Goal: Information Seeking & Learning: Get advice/opinions

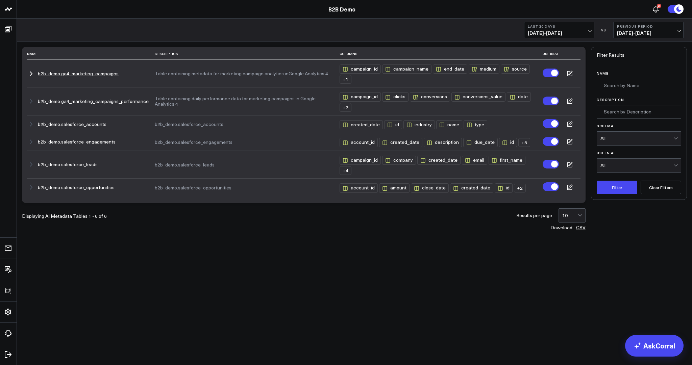
click at [30, 73] on icon "button" at bounding box center [31, 74] width 8 height 8
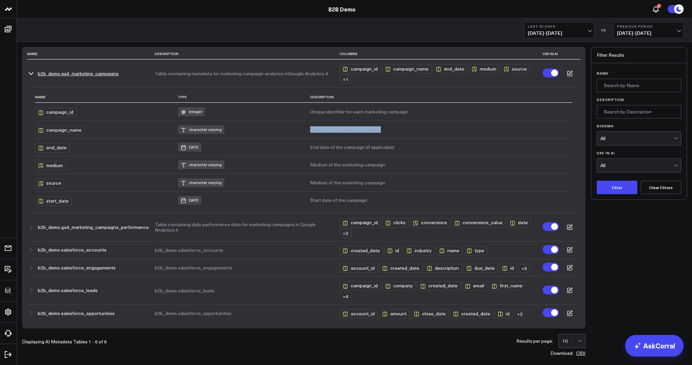
drag, startPoint x: 311, startPoint y: 129, endPoint x: 405, endPoint y: 128, distance: 94.2
click at [405, 128] on tr "campaign_name character varying Name of the marketing campaign" at bounding box center [303, 130] width 537 height 18
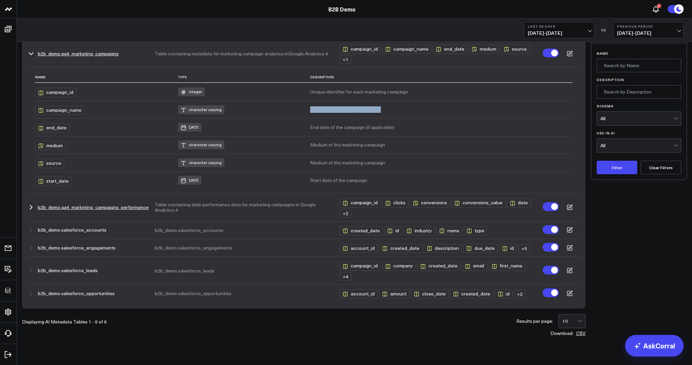
click at [33, 206] on icon "button" at bounding box center [31, 207] width 8 height 8
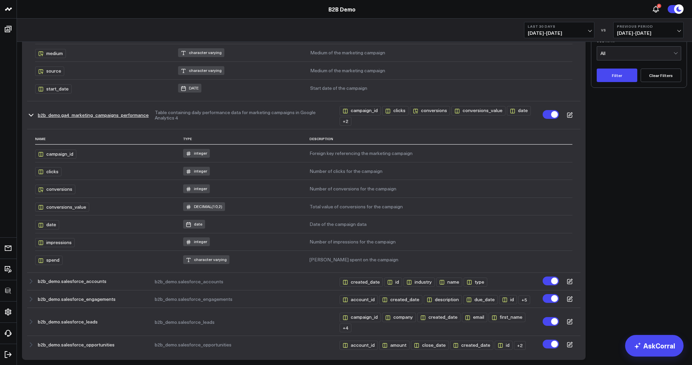
scroll to position [163, 0]
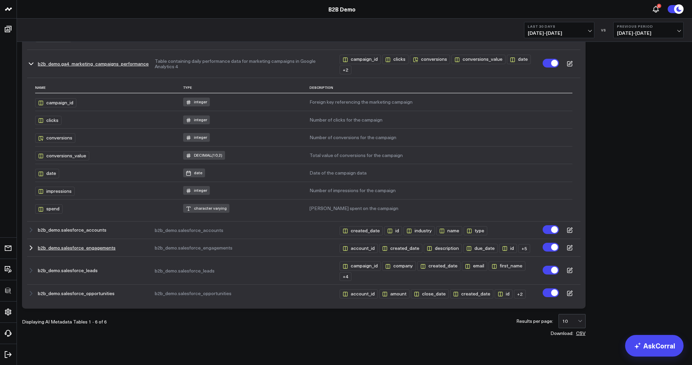
click at [30, 247] on icon "button" at bounding box center [31, 248] width 8 height 8
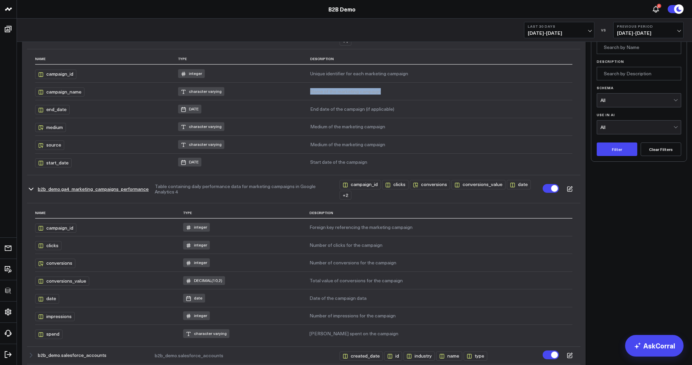
scroll to position [0, 0]
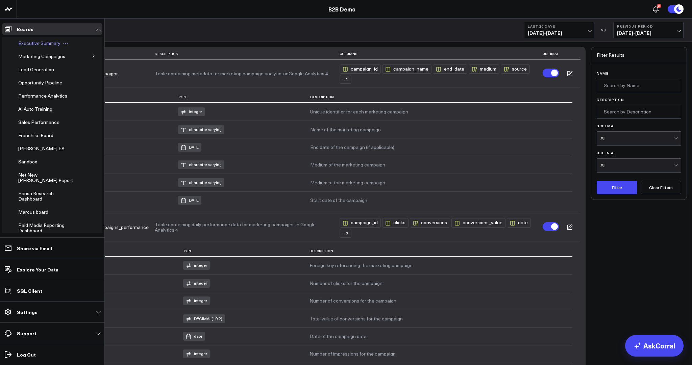
click at [33, 44] on span "Executive Summary" at bounding box center [39, 43] width 42 height 6
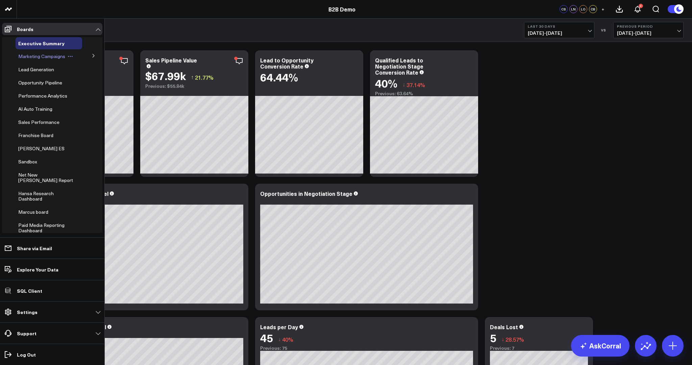
click at [27, 59] on span "Marketing Campaigns" at bounding box center [41, 56] width 47 height 6
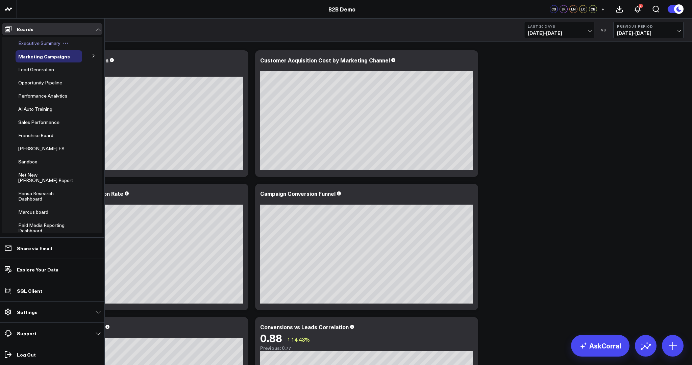
click at [22, 44] on span "Executive Summary" at bounding box center [39, 43] width 42 height 6
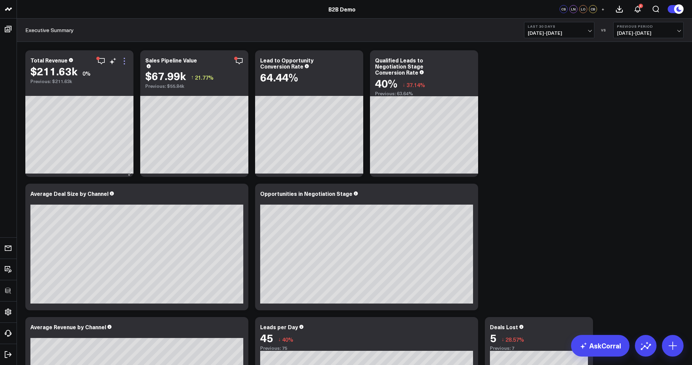
click at [124, 61] on icon at bounding box center [124, 60] width 1 height 1
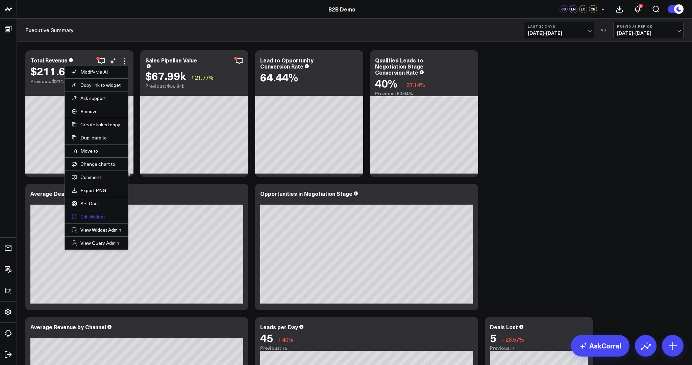
click at [97, 217] on button "Edit Widget" at bounding box center [97, 217] width 50 height 6
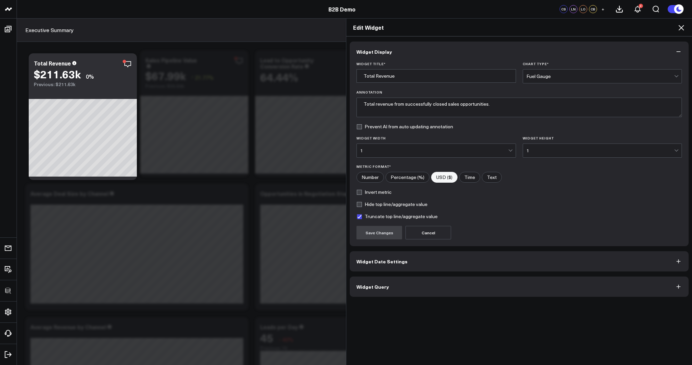
click at [419, 288] on button "Widget Query" at bounding box center [519, 287] width 339 height 20
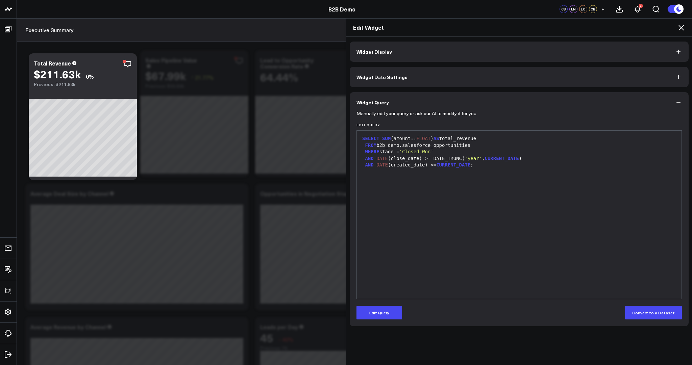
click at [684, 30] on icon at bounding box center [681, 28] width 8 height 8
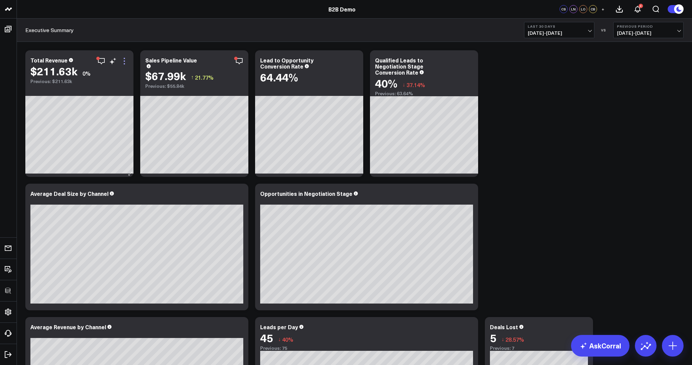
click at [125, 59] on icon at bounding box center [124, 61] width 8 height 8
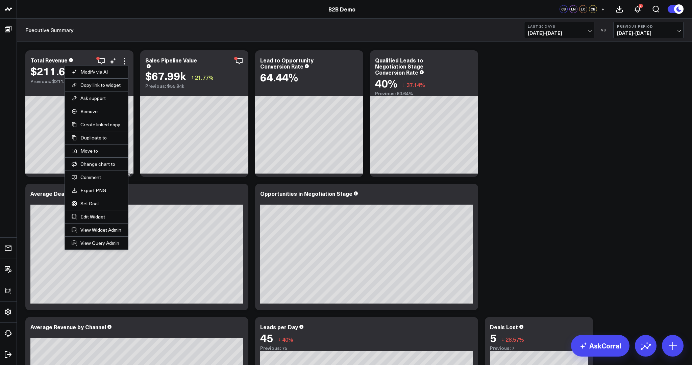
click at [96, 212] on li "Edit Widget" at bounding box center [96, 216] width 63 height 13
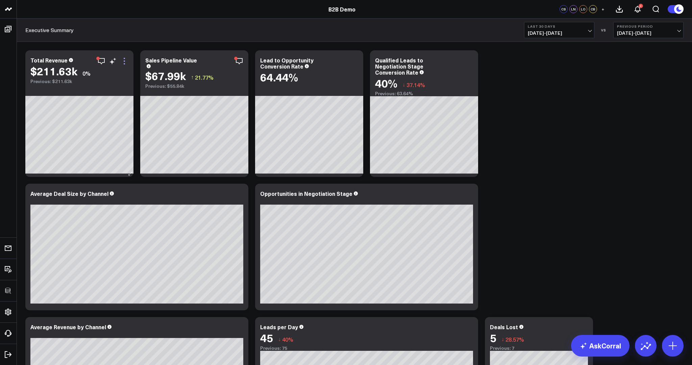
click at [125, 61] on icon at bounding box center [124, 60] width 1 height 1
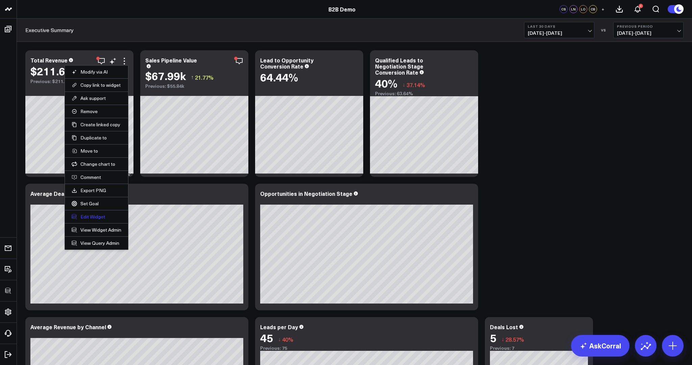
click at [87, 216] on button "Edit Widget" at bounding box center [97, 217] width 50 height 6
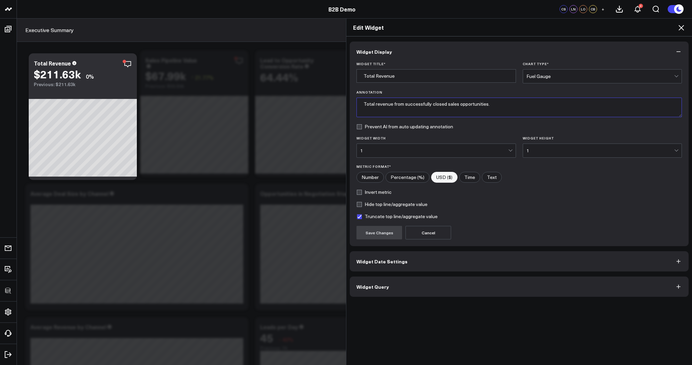
drag, startPoint x: 519, startPoint y: 104, endPoint x: 516, endPoint y: 105, distance: 3.7
click at [519, 104] on textarea "Total revenue from successfully closed sales opportunities." at bounding box center [518, 108] width 325 height 20
click at [381, 127] on label "Prevent AI from auto updating annotation" at bounding box center [404, 126] width 97 height 5
click at [362, 127] on input "Prevent AI from auto updating annotation" at bounding box center [358, 126] width 5 height 5
click at [381, 127] on label "Prevent AI from auto updating annotation" at bounding box center [404, 126] width 97 height 5
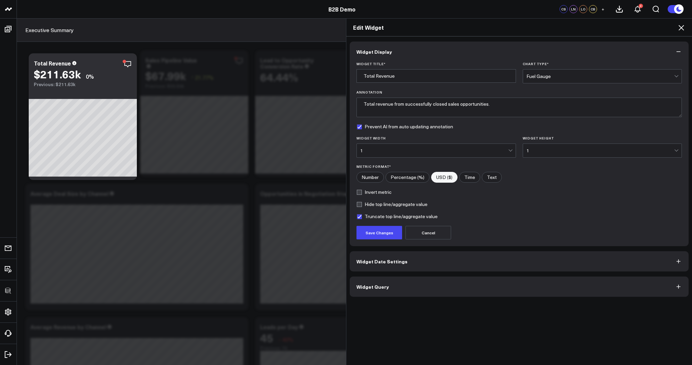
click at [362, 127] on input "Prevent AI from auto updating annotation" at bounding box center [358, 126] width 5 height 5
checkbox input "false"
click at [682, 27] on icon at bounding box center [681, 28] width 8 height 8
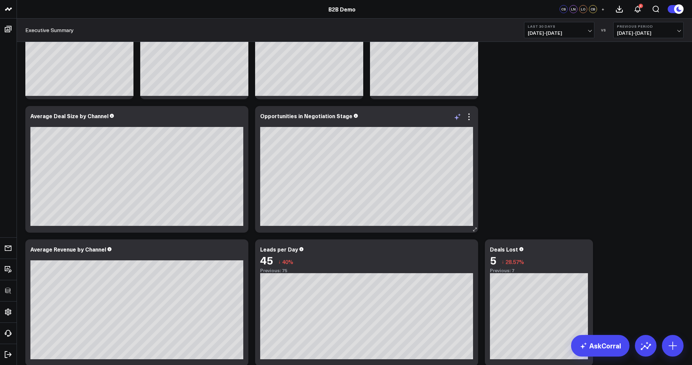
scroll to position [78, 0]
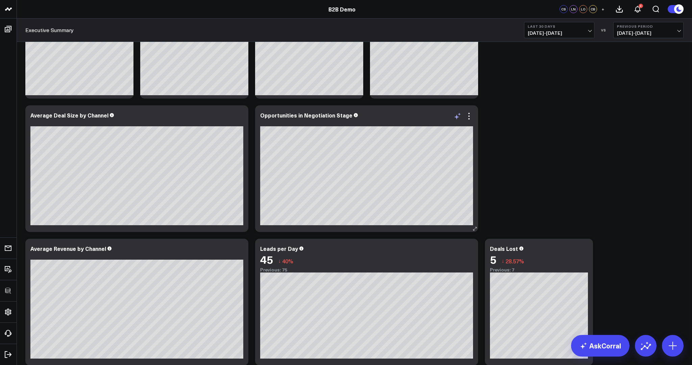
click at [456, 116] on icon at bounding box center [456, 116] width 5 height 5
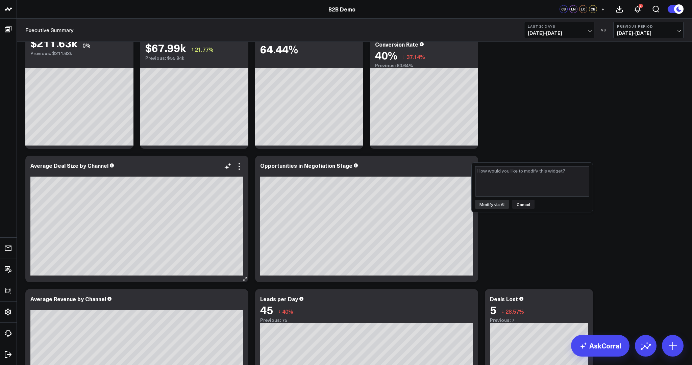
scroll to position [0, 0]
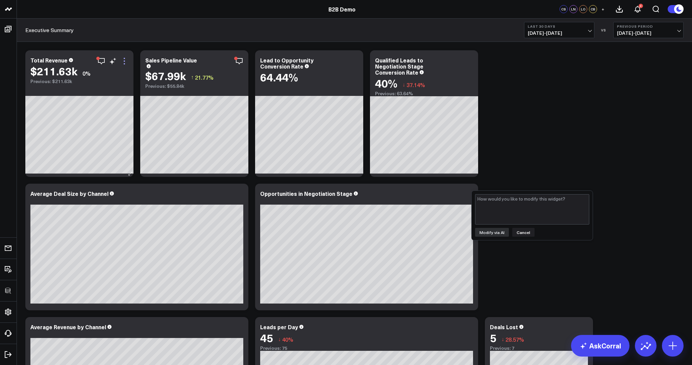
click at [125, 61] on icon at bounding box center [124, 61] width 8 height 8
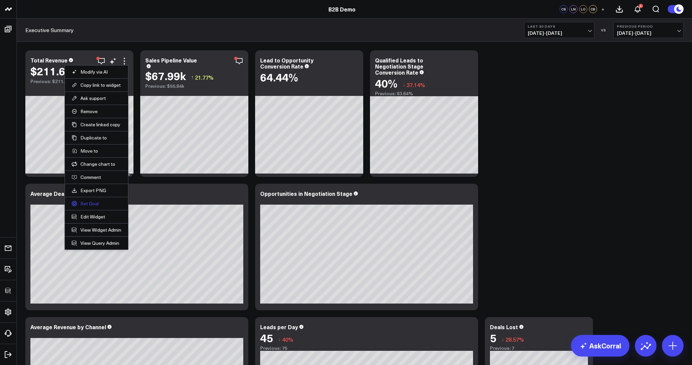
click at [86, 201] on link "Set Goal" at bounding box center [97, 204] width 50 height 6
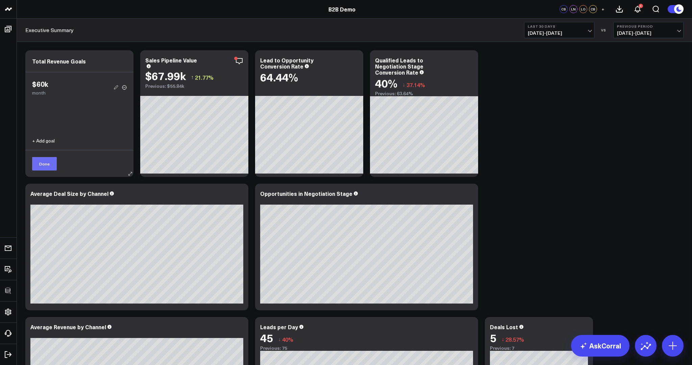
click at [43, 166] on button "Done" at bounding box center [44, 164] width 25 height 14
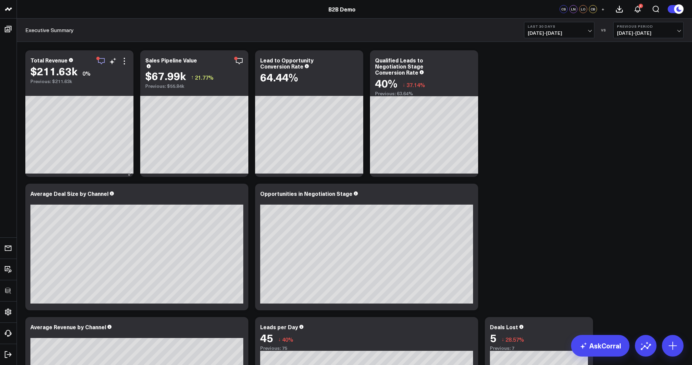
click at [102, 63] on icon "button" at bounding box center [101, 61] width 8 height 8
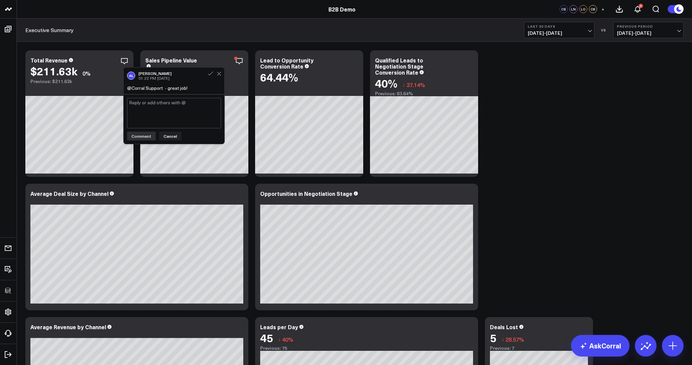
click at [161, 109] on textarea at bounding box center [174, 113] width 94 height 30
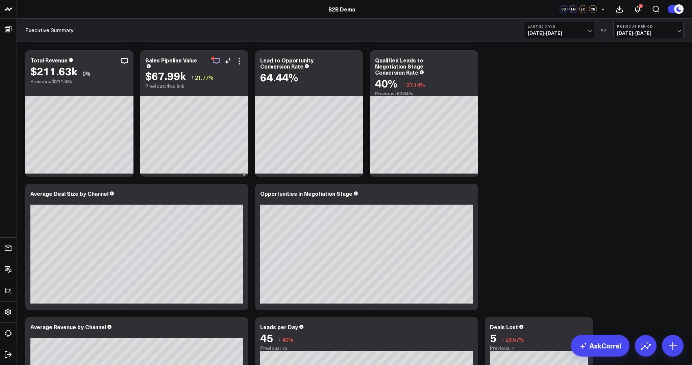
click at [219, 63] on icon "button" at bounding box center [216, 61] width 8 height 8
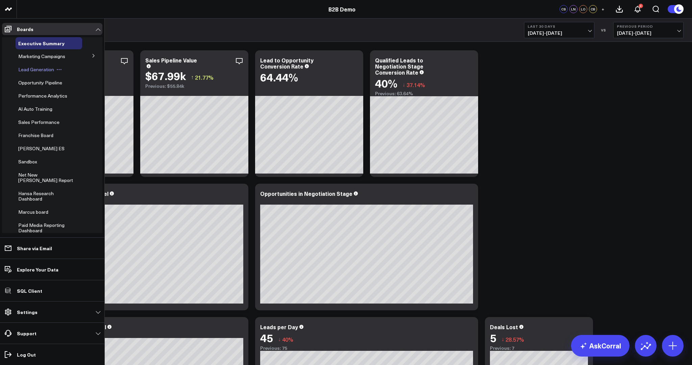
click at [25, 70] on span "Lead Generation" at bounding box center [36, 69] width 36 height 6
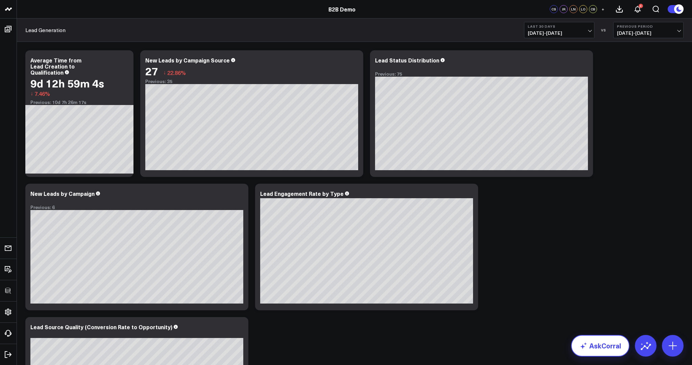
click at [594, 348] on link "AskCorral" at bounding box center [600, 346] width 58 height 22
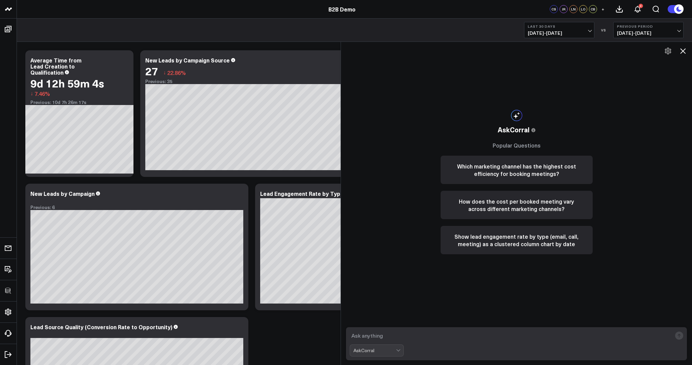
click at [412, 337] on textarea at bounding box center [511, 336] width 322 height 12
type textarea "what is my cost per booked meeting by channel?"
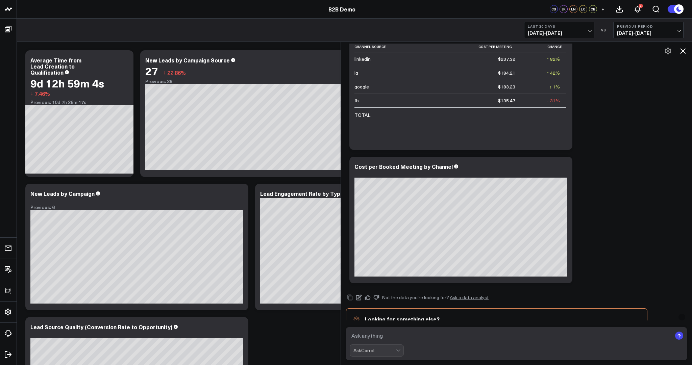
scroll to position [249, 0]
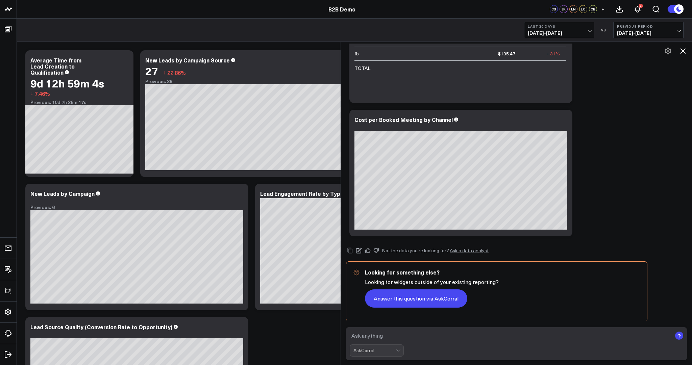
click at [410, 298] on button "Answer this question via AskCorral" at bounding box center [416, 298] width 102 height 18
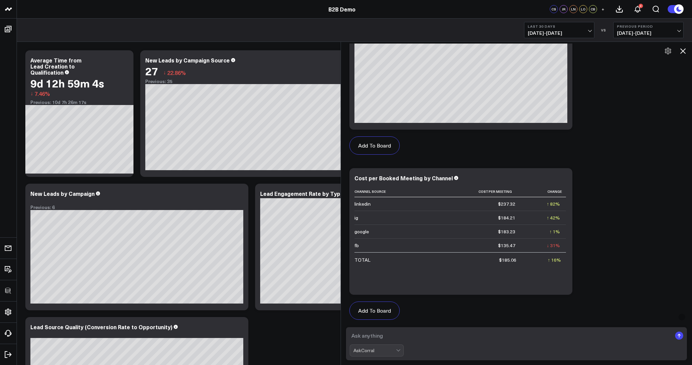
scroll to position [769, 0]
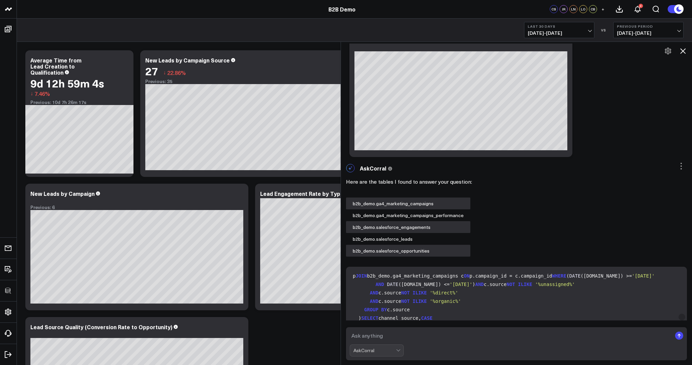
drag, startPoint x: 583, startPoint y: 223, endPoint x: 559, endPoint y: 203, distance: 31.2
click at [567, 210] on div "Here are the tables I found to answer your question: b2b_demo.ga4_marketing_cam…" at bounding box center [516, 216] width 341 height 81
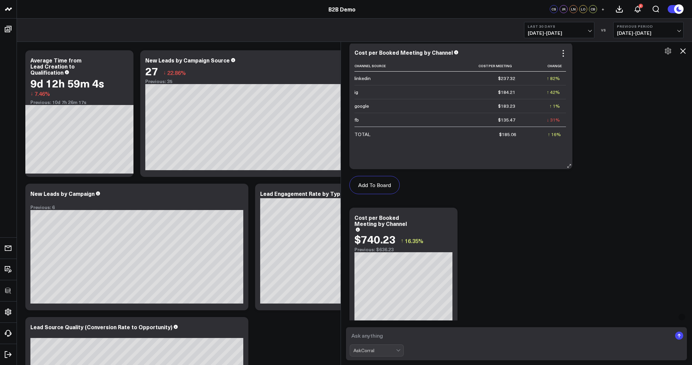
scroll to position [833, 0]
click at [369, 183] on button "Add To Board" at bounding box center [374, 184] width 50 height 18
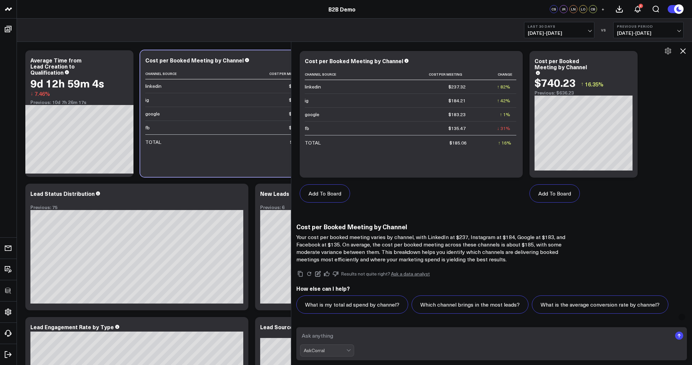
scroll to position [824, 0]
drag, startPoint x: 340, startPoint y: 170, endPoint x: 290, endPoint y: 163, distance: 50.4
click at [290, 163] on div at bounding box center [290, 204] width 3 height 324
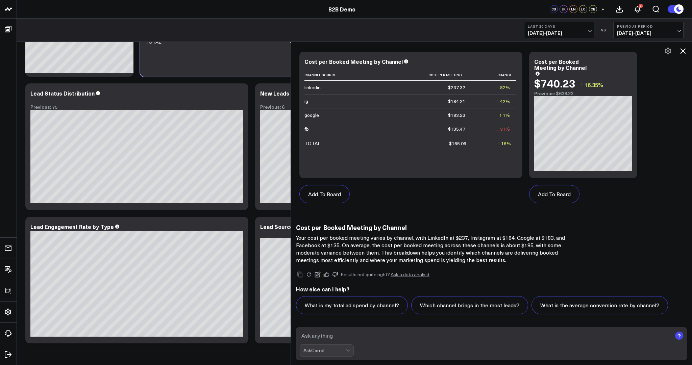
scroll to position [122, 0]
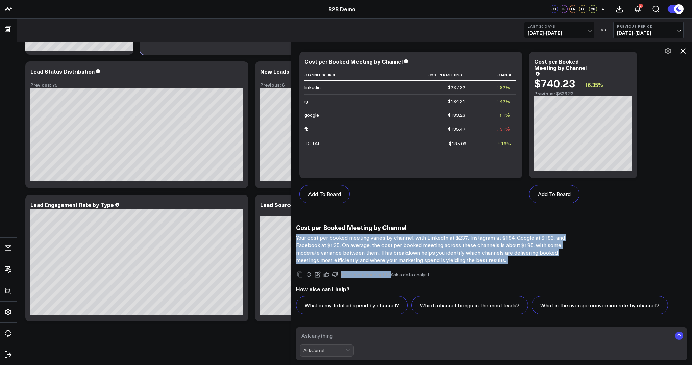
drag, startPoint x: 511, startPoint y: 265, endPoint x: 339, endPoint y: 238, distance: 174.1
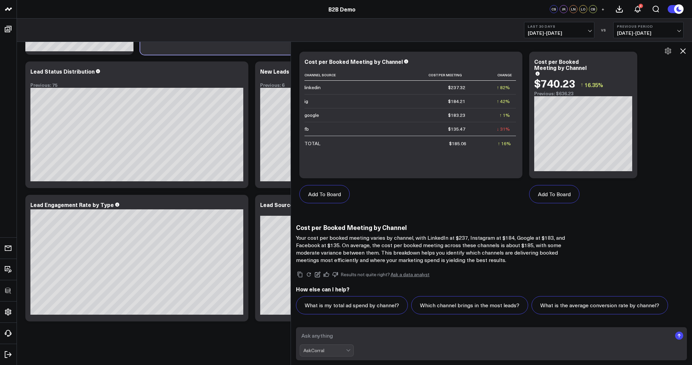
click at [380, 336] on textarea at bounding box center [486, 336] width 372 height 12
type textarea "whats the average deal size of these channels?"
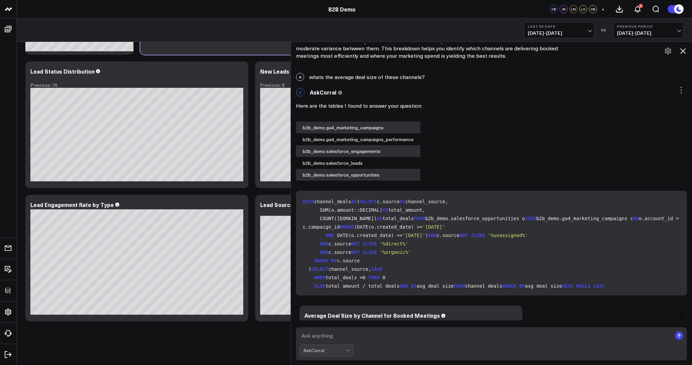
scroll to position [1028, 0]
click at [683, 50] on icon at bounding box center [682, 50] width 5 height 5
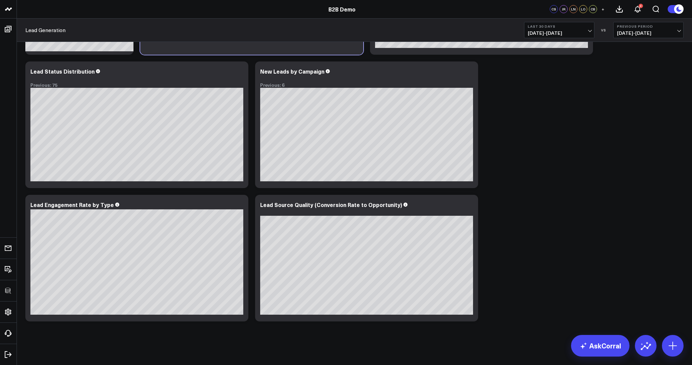
scroll to position [0, 0]
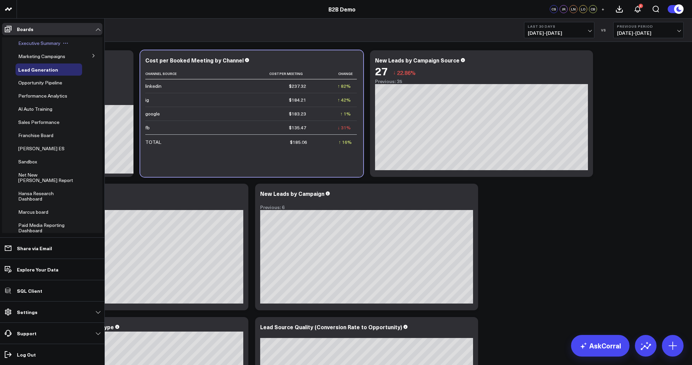
click at [29, 41] on span "Executive Summary" at bounding box center [39, 43] width 42 height 6
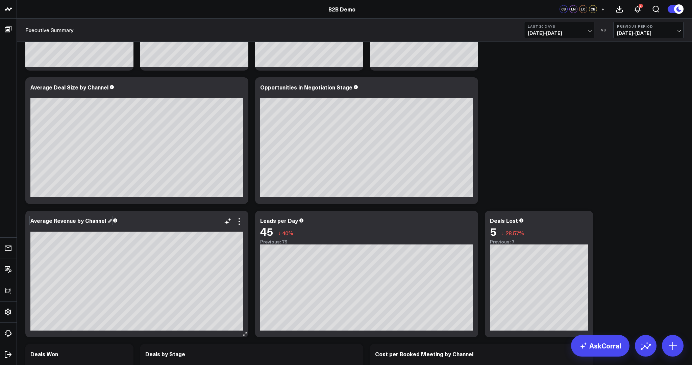
scroll to position [286, 0]
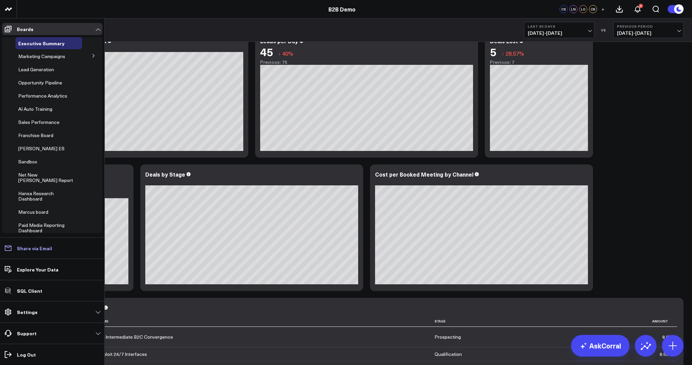
click at [36, 249] on p "Share via Email" at bounding box center [34, 248] width 35 height 5
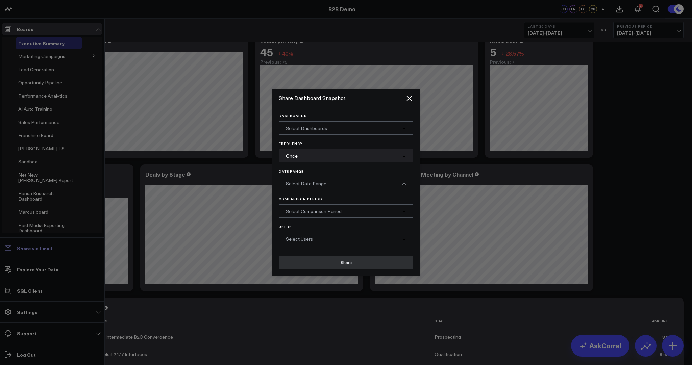
scroll to position [0, 0]
click at [318, 128] on span "Select Dashboards" at bounding box center [306, 128] width 41 height 6
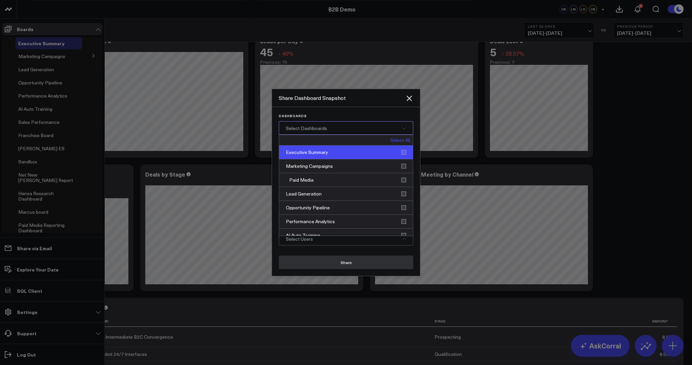
click at [312, 154] on div "Executive Summary" at bounding box center [346, 153] width 134 height 14
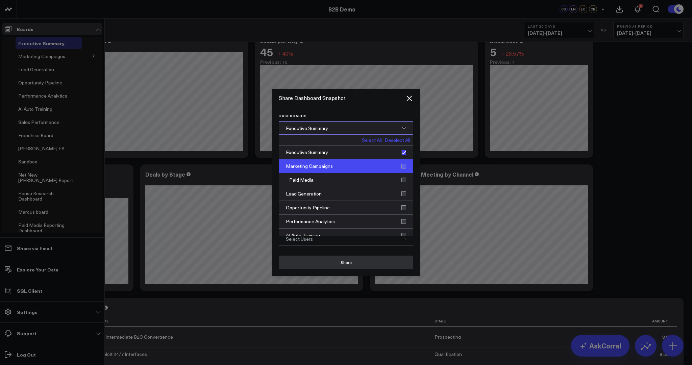
click at [317, 168] on div "Marketing Campaigns" at bounding box center [346, 166] width 134 height 14
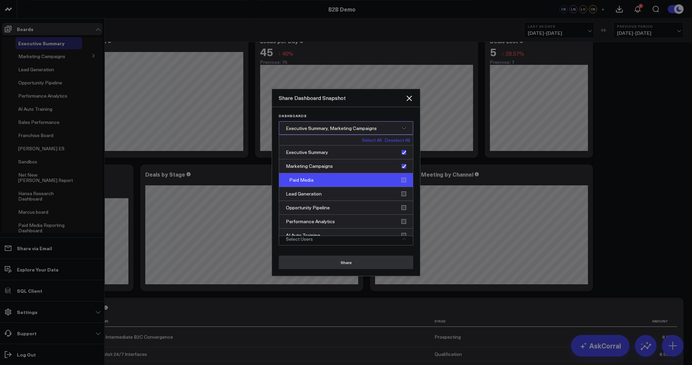
click at [317, 181] on div "Paid Media" at bounding box center [346, 180] width 134 height 14
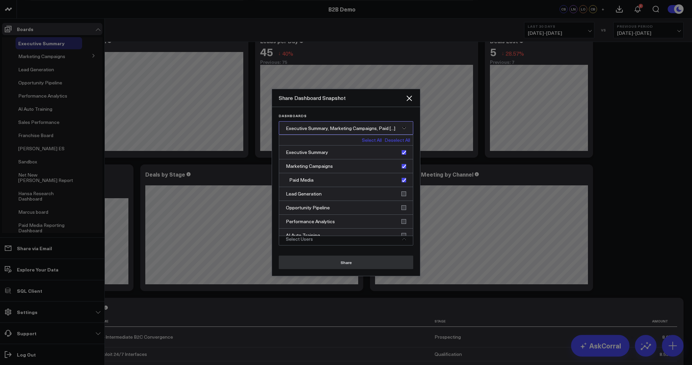
click at [329, 127] on span "Executive Summary, Marketing Campaigns, Paid [...]" at bounding box center [340, 128] width 109 height 6
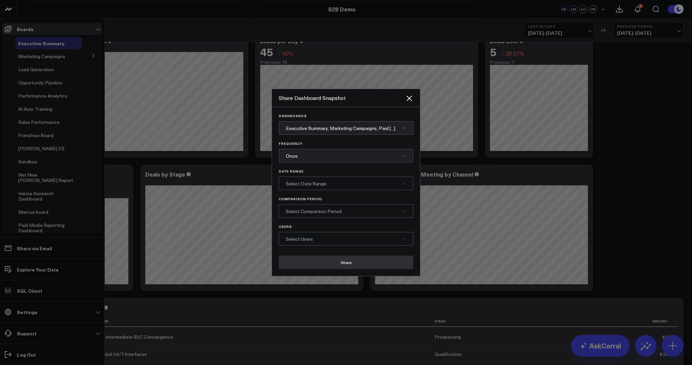
click at [308, 156] on div "Once" at bounding box center [346, 156] width 134 height 14
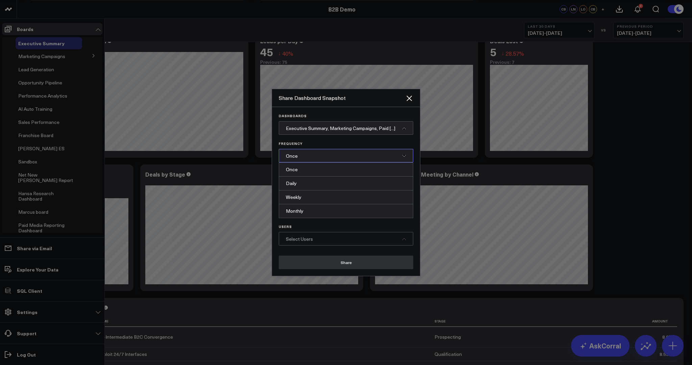
click at [304, 181] on div "Daily" at bounding box center [346, 184] width 134 height 14
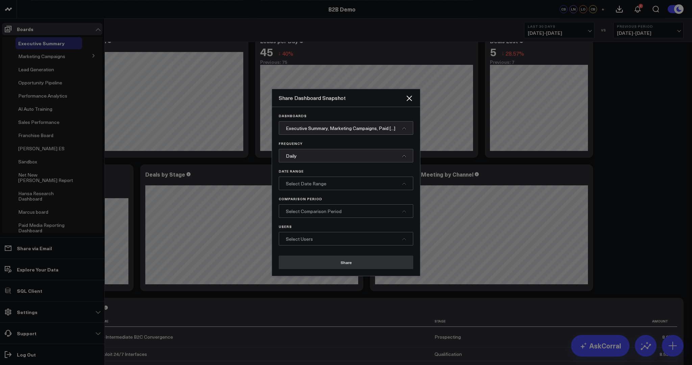
drag, startPoint x: 303, startPoint y: 183, endPoint x: 307, endPoint y: 184, distance: 4.2
click at [303, 183] on span "Select Date Range" at bounding box center [306, 183] width 41 height 6
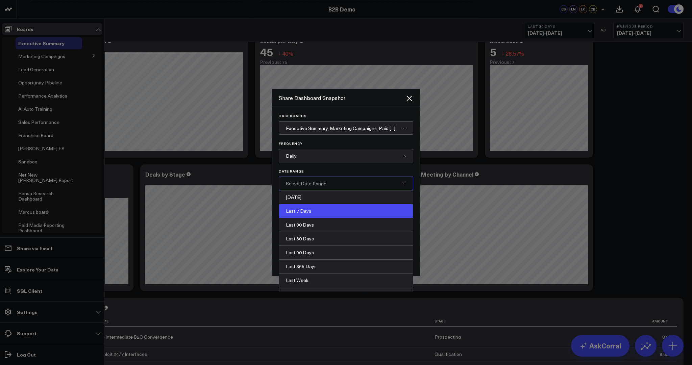
click at [311, 213] on div "Last 7 Days" at bounding box center [346, 211] width 134 height 14
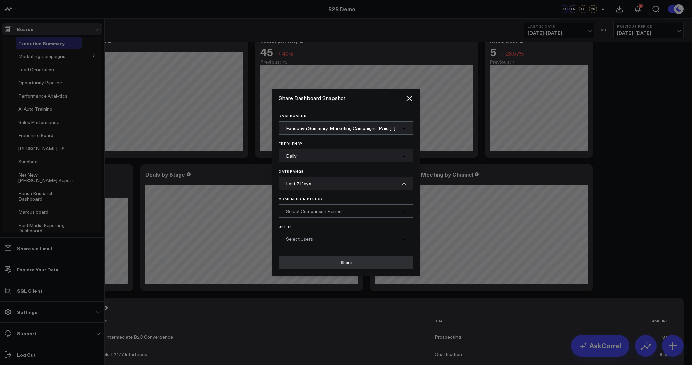
click at [311, 211] on span "Select Comparison Period" at bounding box center [314, 211] width 56 height 6
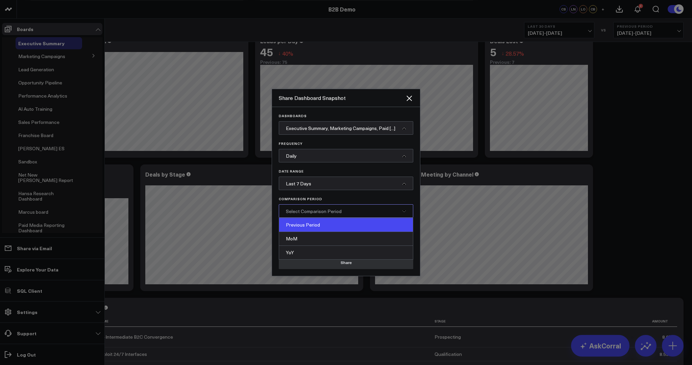
click at [310, 227] on div "Previous Period" at bounding box center [346, 225] width 134 height 14
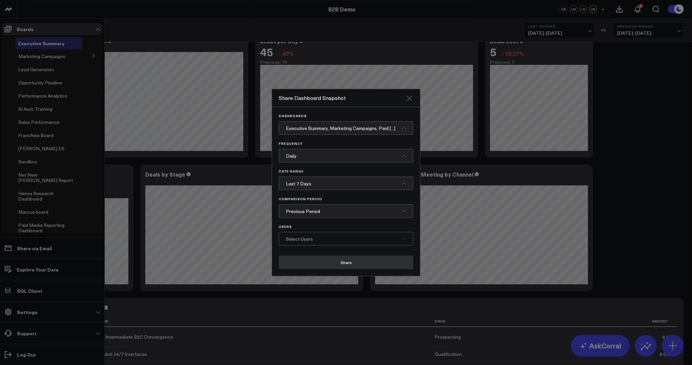
click at [410, 98] on icon "Close" at bounding box center [408, 98] width 5 height 5
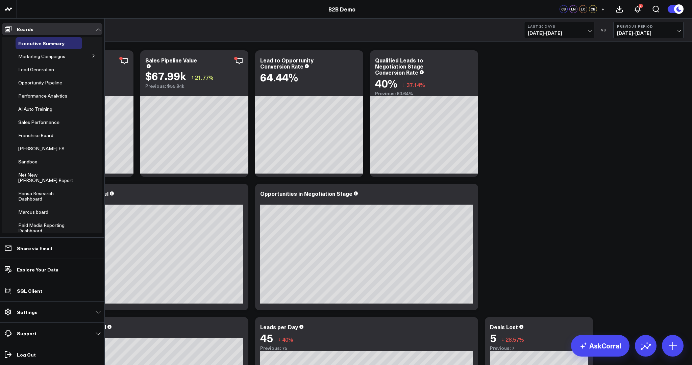
drag, startPoint x: 558, startPoint y: 217, endPoint x: 639, endPoint y: 260, distance: 91.6
click at [647, 343] on icon at bounding box center [644, 344] width 8 height 4
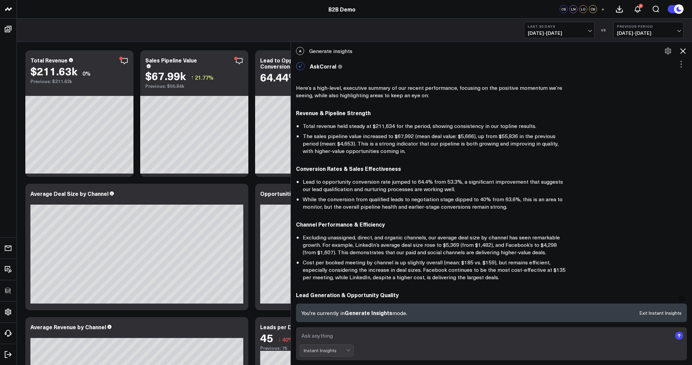
scroll to position [212, 0]
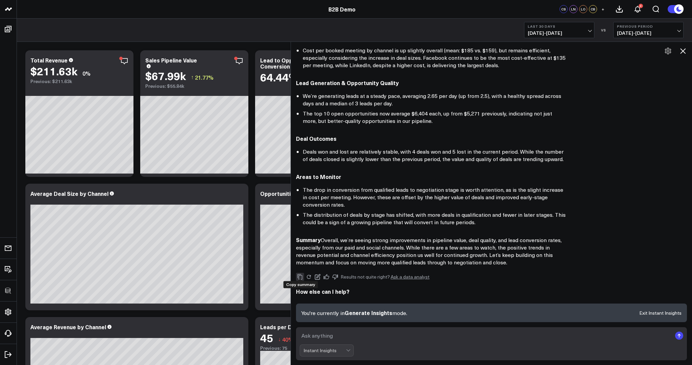
click at [299, 274] on icon "Copy" at bounding box center [300, 277] width 6 height 6
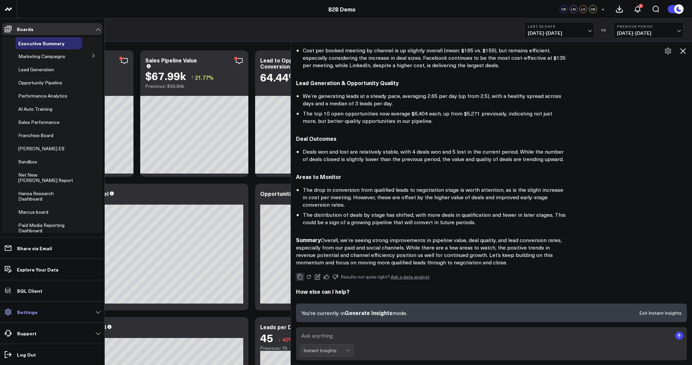
click at [31, 312] on p "Settings" at bounding box center [27, 311] width 21 height 5
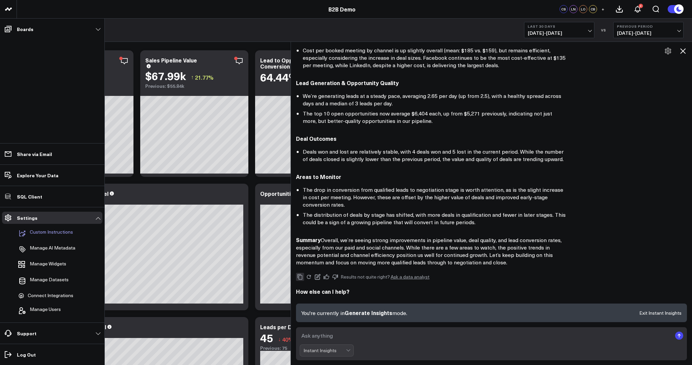
click at [43, 232] on p "Custom Instructions" at bounding box center [51, 233] width 43 height 8
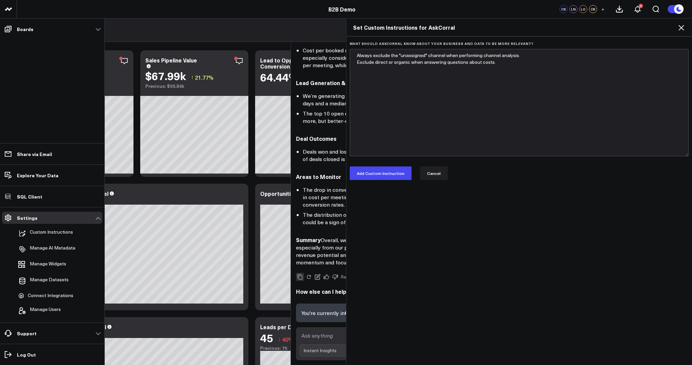
type textarea "Always exclude the "unassigned" channel when performing channel analysis. Exclu…"
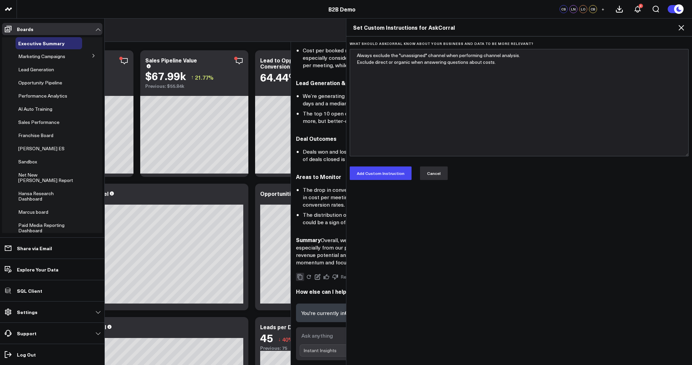
click at [428, 176] on button "Cancel" at bounding box center [434, 173] width 28 height 14
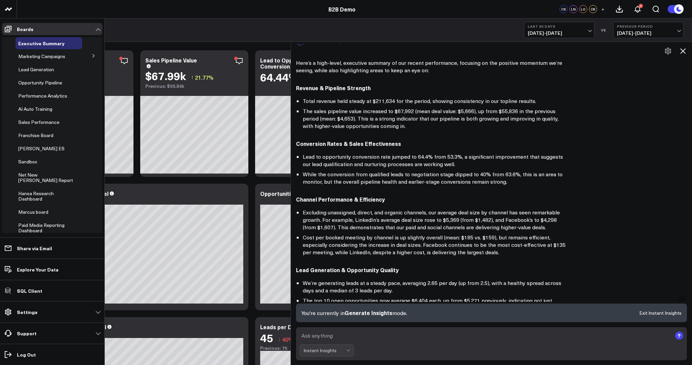
scroll to position [0, 0]
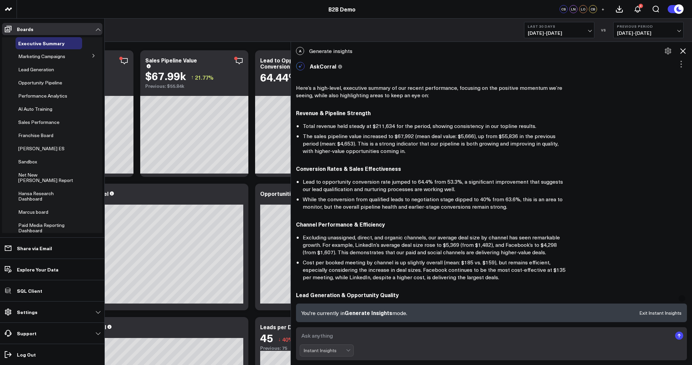
drag, startPoint x: 686, startPoint y: 51, endPoint x: 598, endPoint y: 41, distance: 88.6
click at [686, 51] on icon at bounding box center [682, 51] width 8 height 8
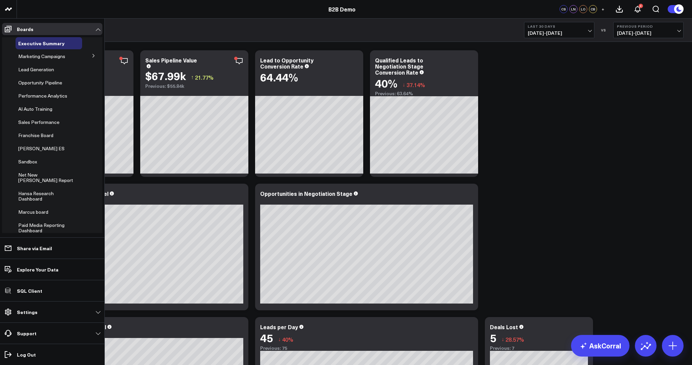
click at [569, 29] on button "Last 30 Days 08/23/25 - 09/21/25" at bounding box center [559, 30] width 70 height 16
click at [546, 98] on link "Last 90 Days" at bounding box center [559, 97] width 70 height 13
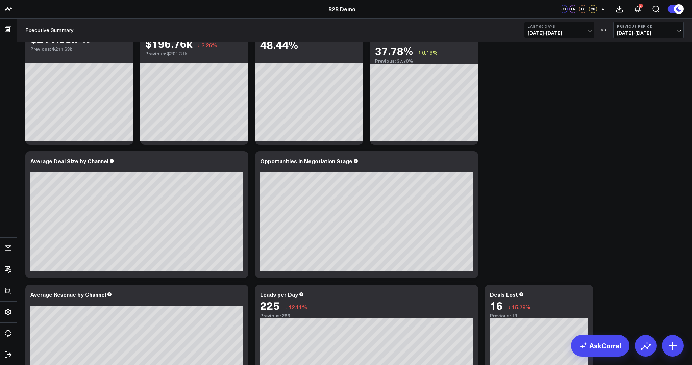
scroll to position [32, 0]
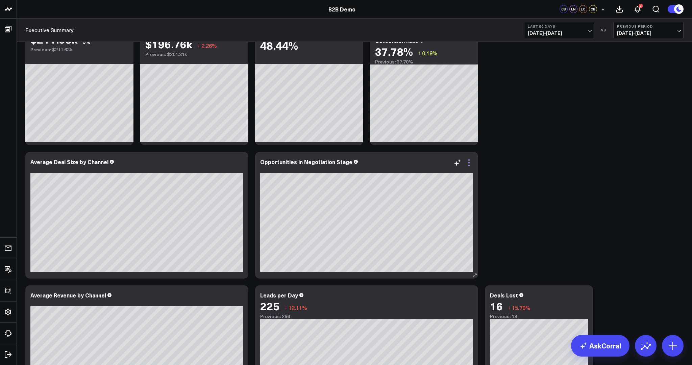
click at [469, 163] on icon at bounding box center [468, 162] width 1 height 1
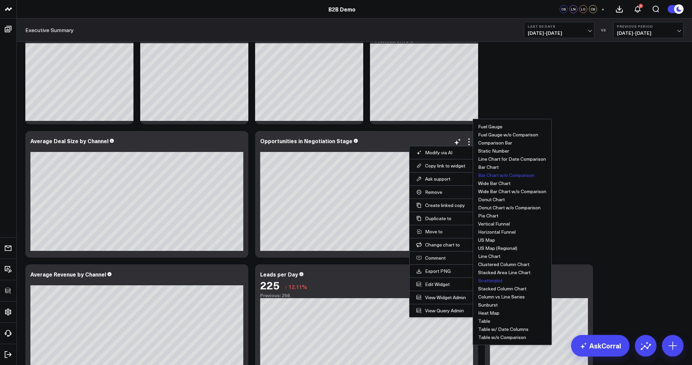
scroll to position [55, 0]
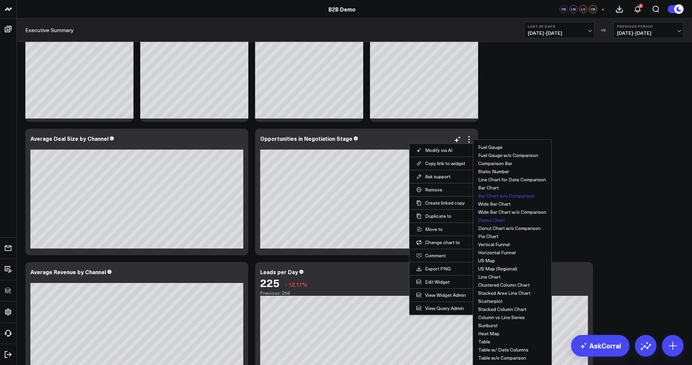
click at [493, 221] on button "Donut Chart" at bounding box center [491, 220] width 27 height 5
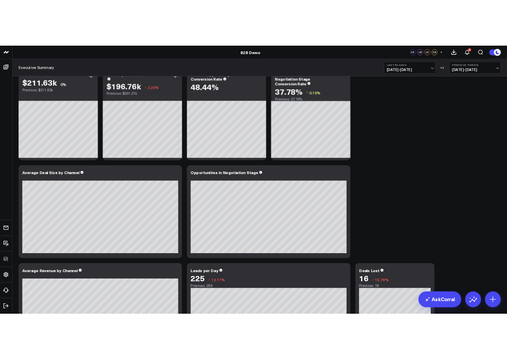
scroll to position [0, 0]
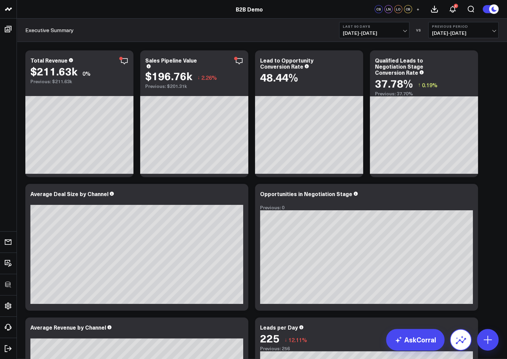
click at [460, 339] on icon at bounding box center [461, 340] width 10 height 6
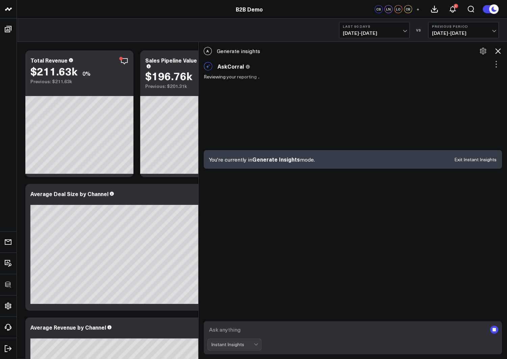
click at [497, 49] on icon at bounding box center [498, 51] width 8 height 8
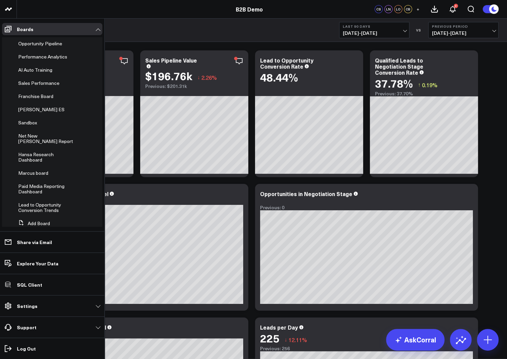
scroll to position [47, 0]
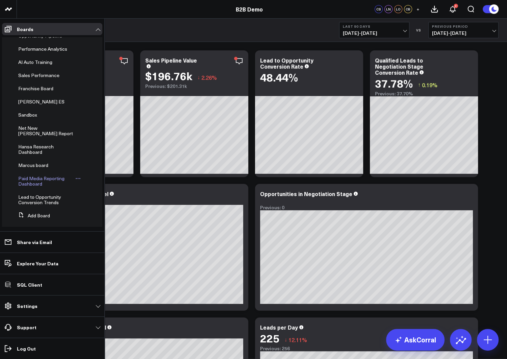
click at [29, 176] on span "Paid Media Reporting Dashboard" at bounding box center [41, 181] width 46 height 12
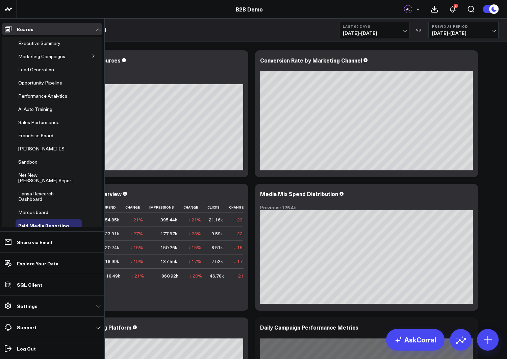
click at [92, 55] on icon at bounding box center [94, 56] width 4 height 4
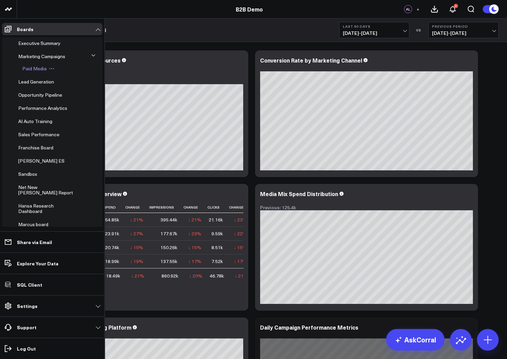
click at [30, 69] on span "Paid Media" at bounding box center [34, 68] width 24 height 6
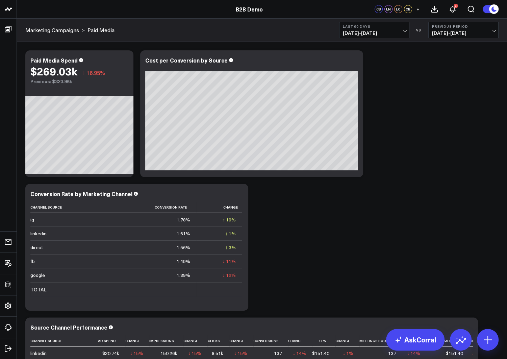
click at [459, 336] on icon at bounding box center [460, 339] width 11 height 11
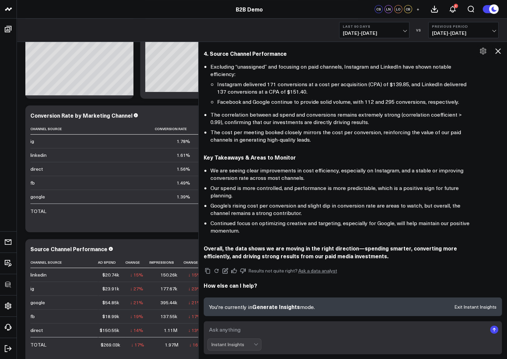
scroll to position [79, 0]
click at [230, 332] on textarea at bounding box center [347, 329] width 280 height 12
type textarea "What specific recommendations should I take?"
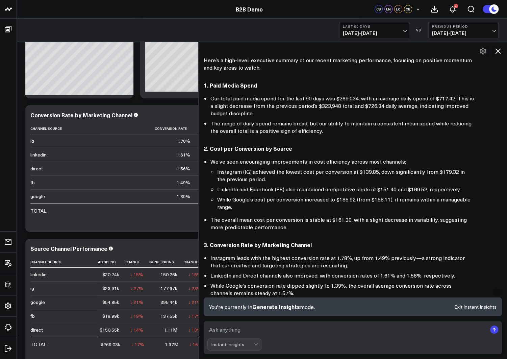
scroll to position [0, 0]
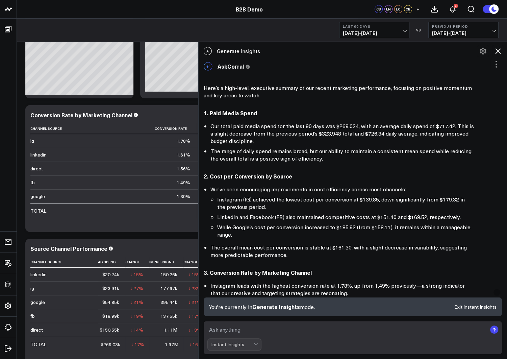
click at [497, 51] on icon at bounding box center [498, 51] width 8 height 8
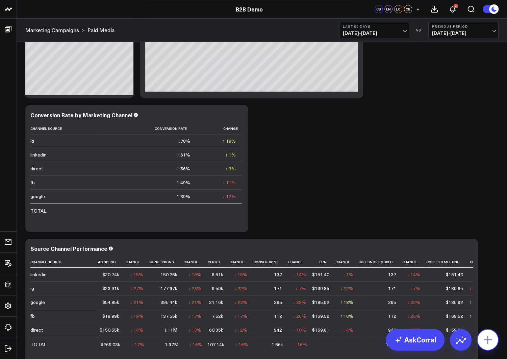
click at [492, 340] on icon at bounding box center [487, 339] width 11 height 11
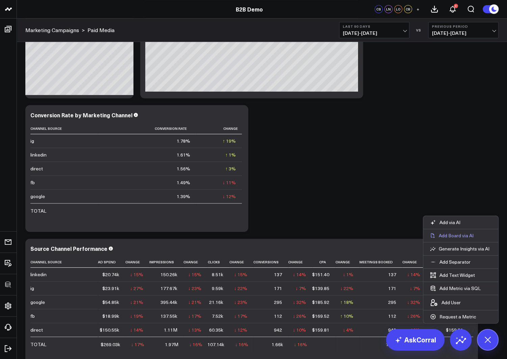
click at [454, 236] on p "Add Board via AI" at bounding box center [456, 235] width 35 height 6
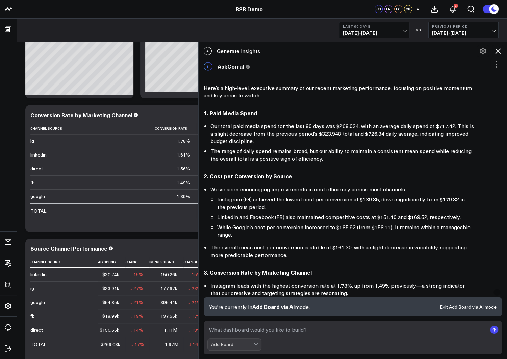
click at [247, 330] on textarea at bounding box center [347, 329] width 280 height 12
type textarea "paid m"
type textarea "g"
type textarea "paid media report"
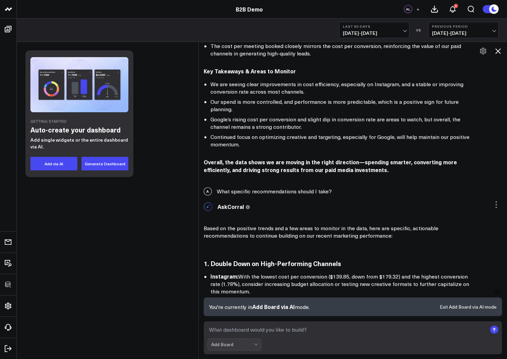
scroll to position [371, 0]
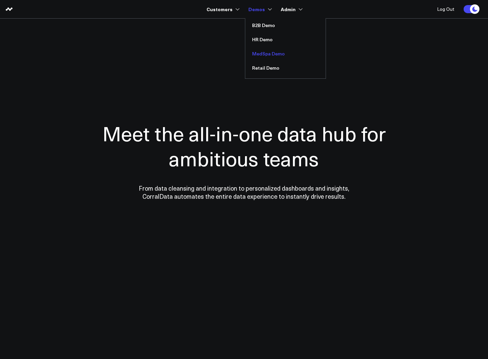
click at [263, 54] on link "MedSpa Demo" at bounding box center [286, 54] width 80 height 14
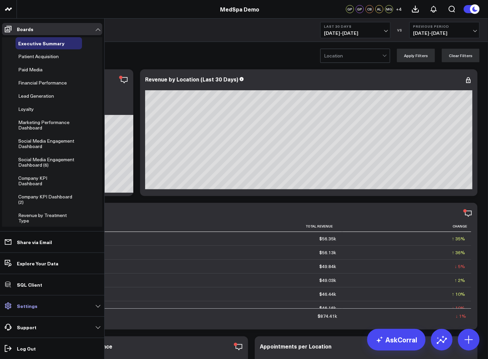
click at [20, 308] on p "Settings" at bounding box center [27, 305] width 21 height 5
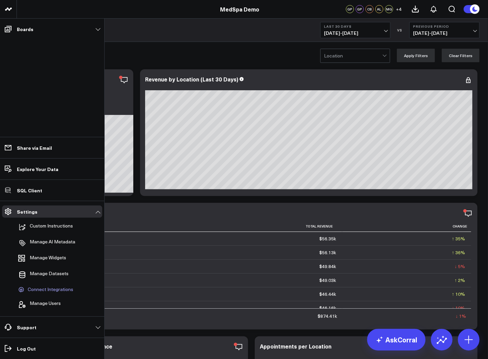
click at [47, 289] on span "Connect Integrations" at bounding box center [51, 289] width 46 height 6
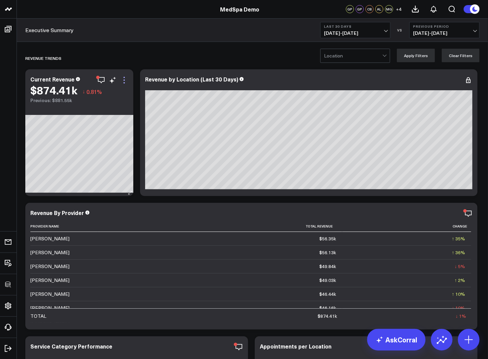
click at [124, 81] on icon at bounding box center [124, 80] width 8 height 8
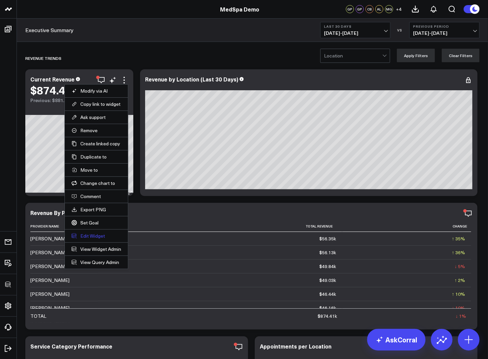
click at [93, 235] on button "Edit Widget" at bounding box center [97, 236] width 50 height 6
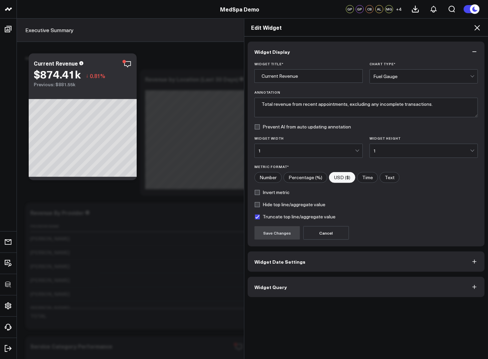
click at [272, 286] on span "Widget Query" at bounding box center [271, 286] width 32 height 5
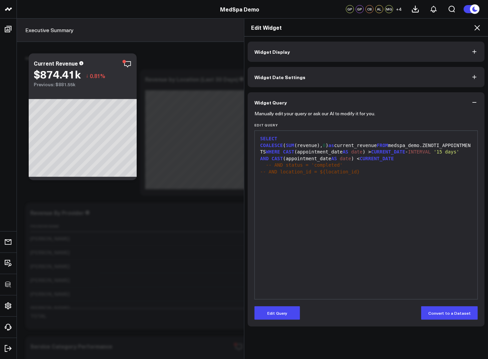
click at [480, 26] on icon at bounding box center [477, 28] width 8 height 8
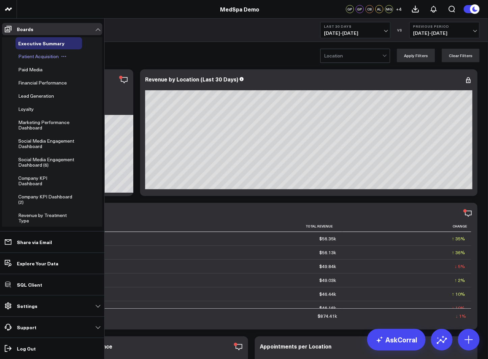
click at [30, 57] on span "Patient Acquisition" at bounding box center [38, 56] width 41 height 6
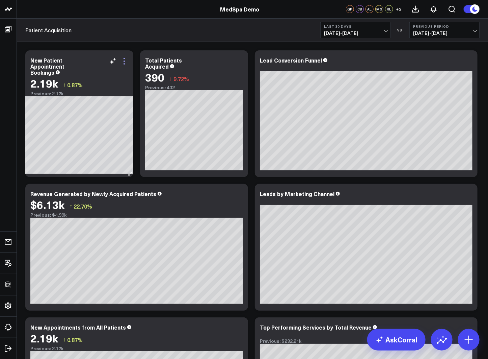
click at [123, 62] on icon at bounding box center [124, 61] width 8 height 8
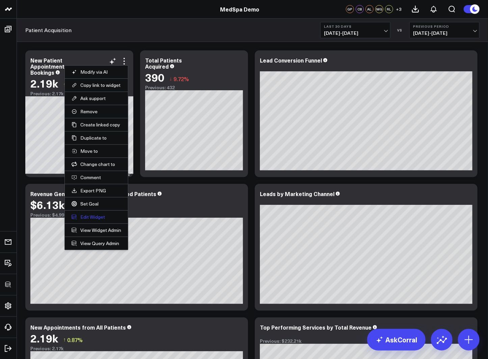
click at [89, 215] on button "Edit Widget" at bounding box center [97, 217] width 50 height 6
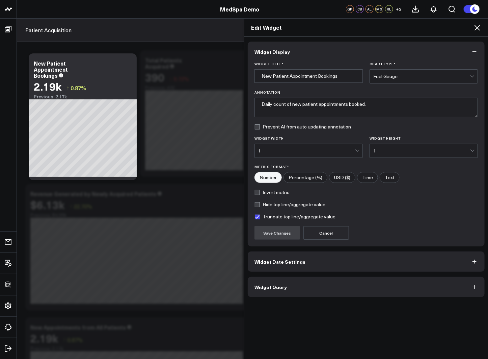
click at [304, 290] on button "Widget Query" at bounding box center [366, 287] width 237 height 20
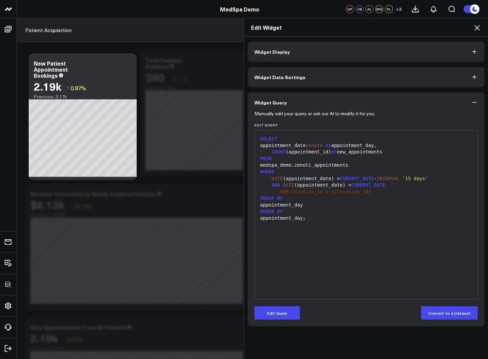
click at [478, 29] on icon at bounding box center [477, 28] width 8 height 8
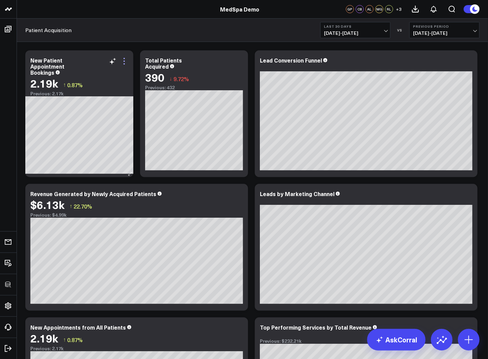
click at [124, 61] on icon at bounding box center [124, 60] width 1 height 1
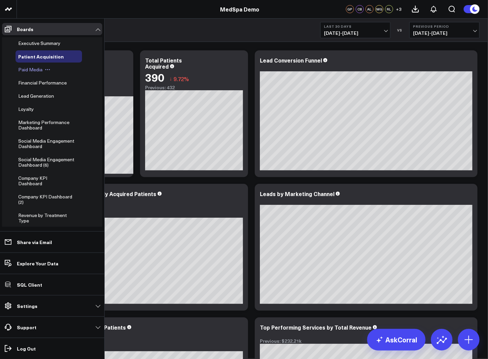
click at [34, 69] on span "Paid Media" at bounding box center [30, 69] width 24 height 6
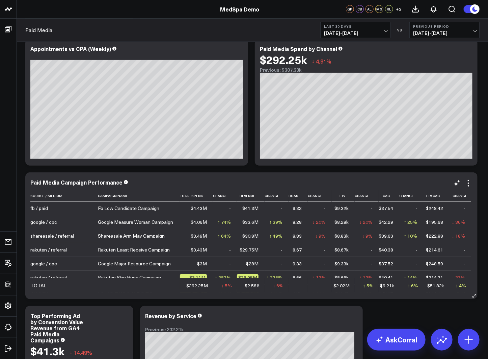
scroll to position [169, 0]
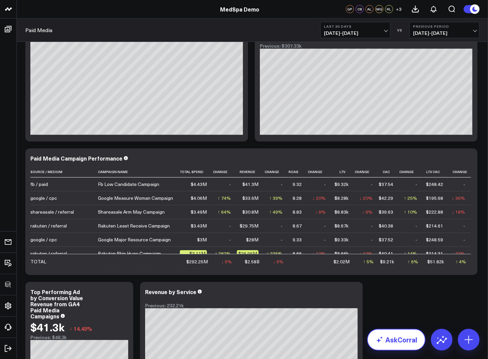
click at [401, 337] on link "AskCorral" at bounding box center [396, 340] width 58 height 22
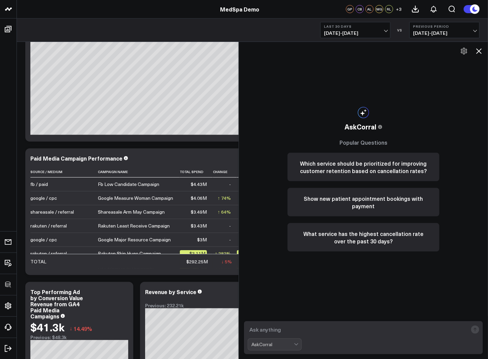
click at [337, 329] on textarea at bounding box center [358, 329] width 220 height 12
type textarea "what are my best performing services?"
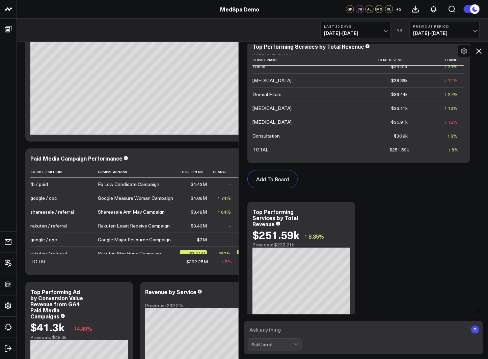
scroll to position [348, 0]
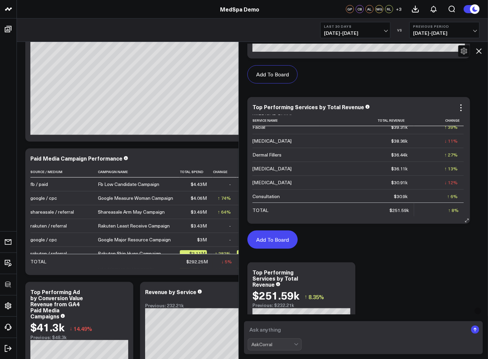
click at [273, 237] on button "Add To Board" at bounding box center [273, 239] width 50 height 18
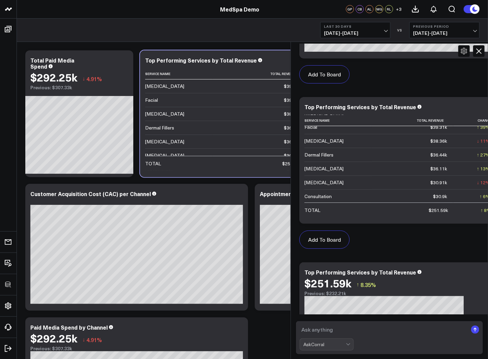
scroll to position [145, 0]
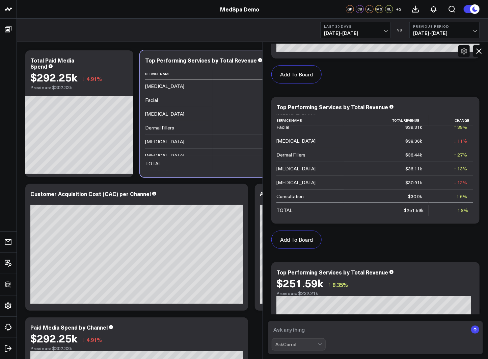
drag, startPoint x: 239, startPoint y: 141, endPoint x: 263, endPoint y: 142, distance: 24.0
click at [263, 142] on div at bounding box center [262, 200] width 3 height 317
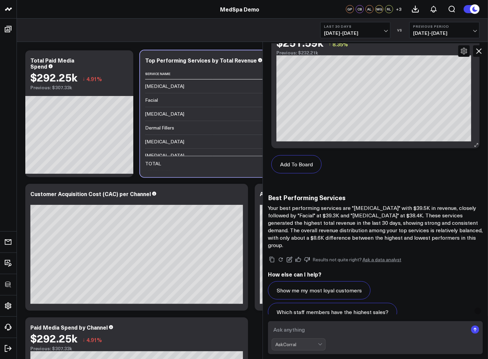
scroll to position [615, 0]
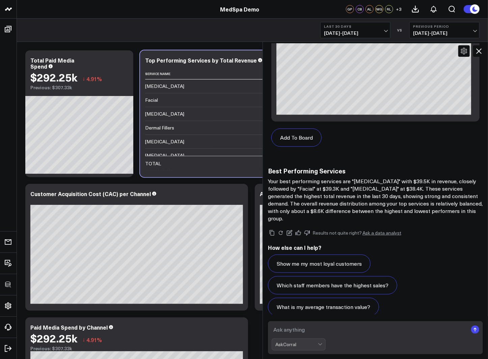
click at [323, 330] on textarea at bounding box center [370, 329] width 196 height 12
type textarea "what is the aov on these services"
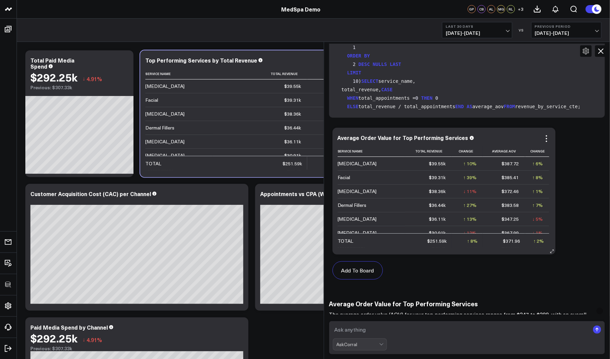
scroll to position [949, 0]
click at [488, 50] on icon at bounding box center [600, 51] width 8 height 8
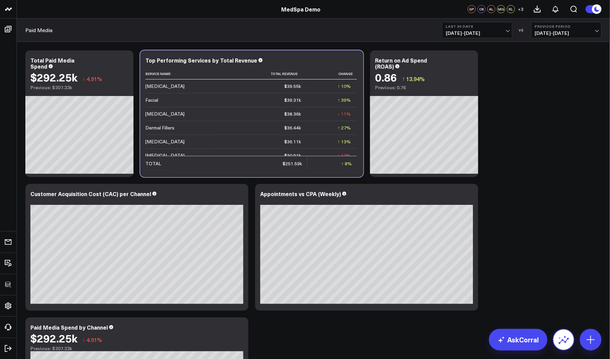
click at [488, 342] on icon at bounding box center [563, 339] width 11 height 11
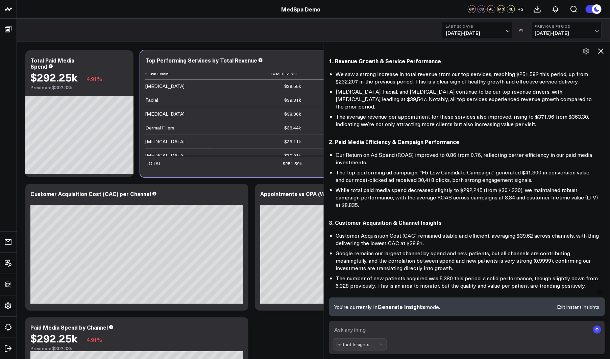
scroll to position [61, 0]
click at [488, 48] on icon at bounding box center [600, 51] width 8 height 8
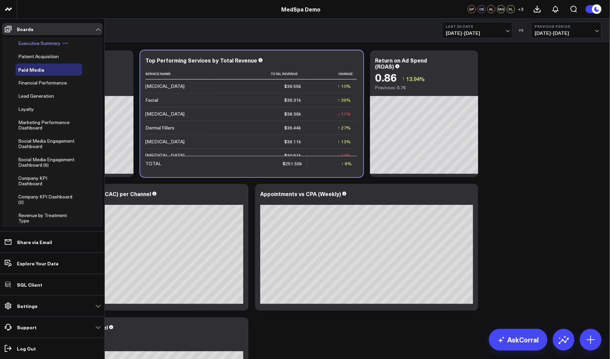
click at [24, 42] on span "Executive Summary" at bounding box center [39, 43] width 42 height 6
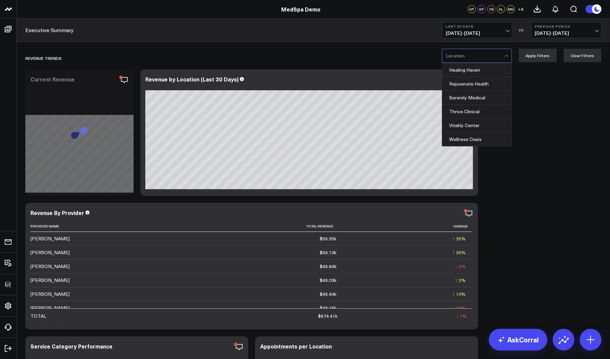
click at [466, 56] on div at bounding box center [474, 56] width 58 height 14
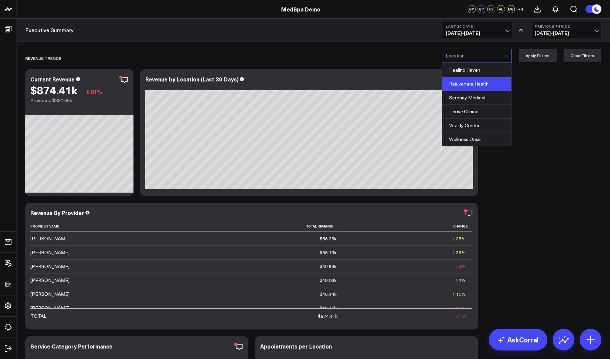
click at [465, 84] on div "Rejuvenate Health" at bounding box center [476, 84] width 69 height 14
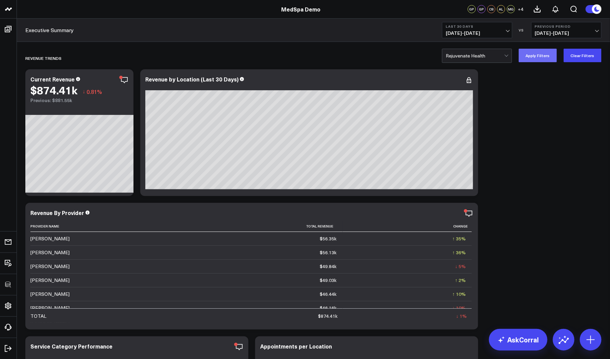
click at [488, 58] on button "Apply Filters" at bounding box center [537, 56] width 38 height 14
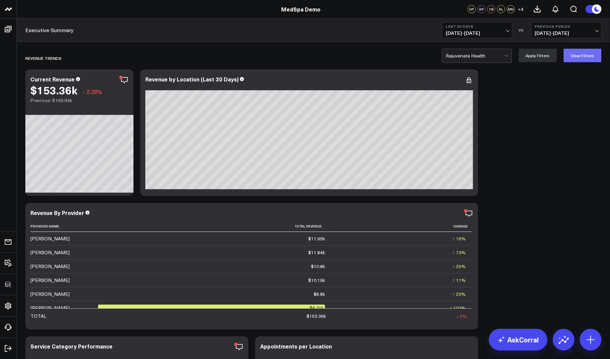
click at [488, 57] on button "Clear Filters" at bounding box center [582, 56] width 38 height 14
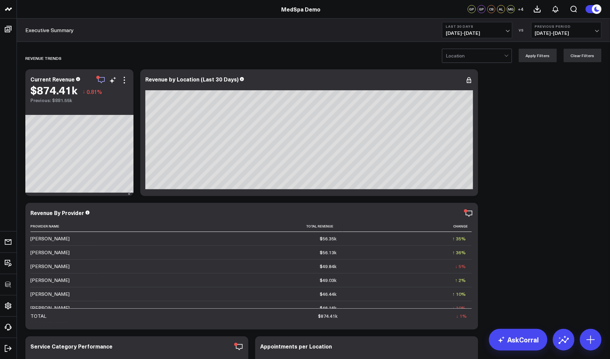
click at [100, 80] on icon "button" at bounding box center [101, 80] width 8 height 8
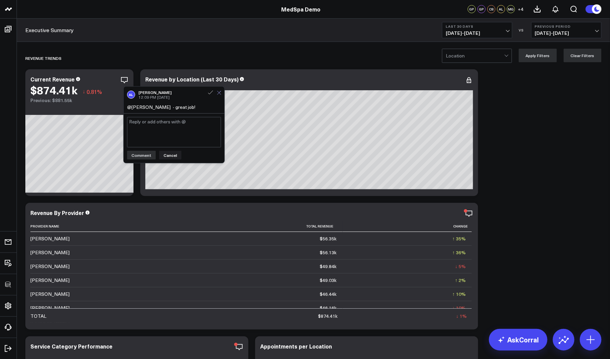
click at [219, 94] on icon at bounding box center [219, 93] width 4 height 4
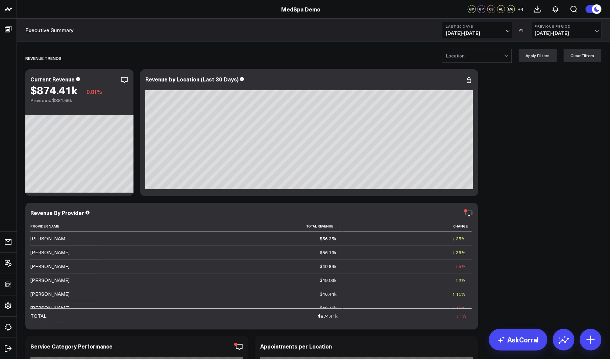
scroll to position [63, 0]
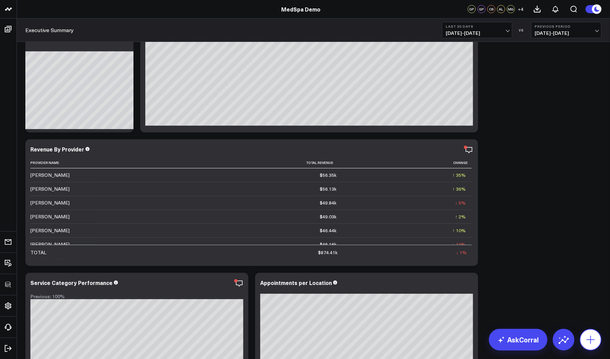
click at [488, 334] on button at bounding box center [591, 340] width 22 height 22
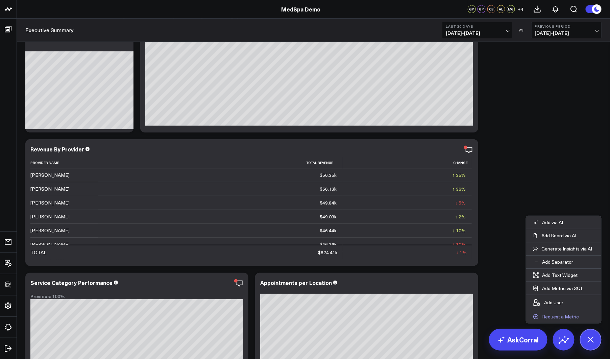
click at [488, 316] on p "Request a Metric" at bounding box center [560, 316] width 37 height 6
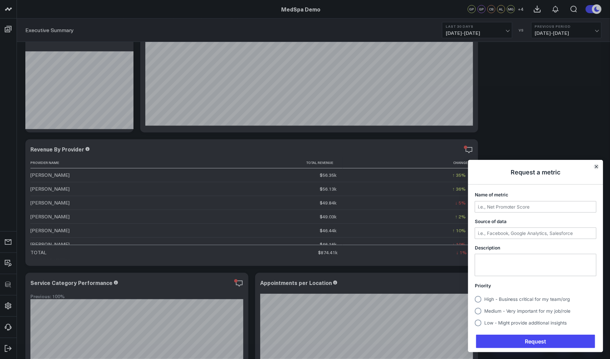
click at [488, 167] on icon "Close" at bounding box center [596, 166] width 3 height 3
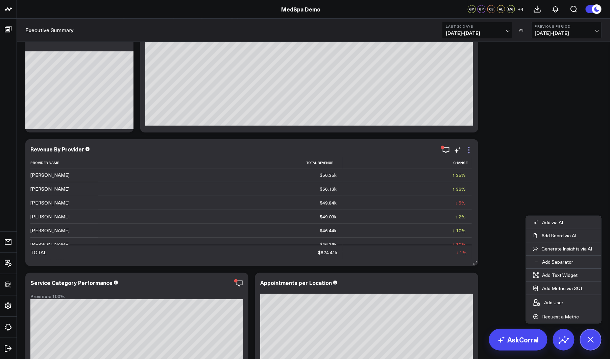
click at [468, 148] on icon at bounding box center [469, 150] width 8 height 8
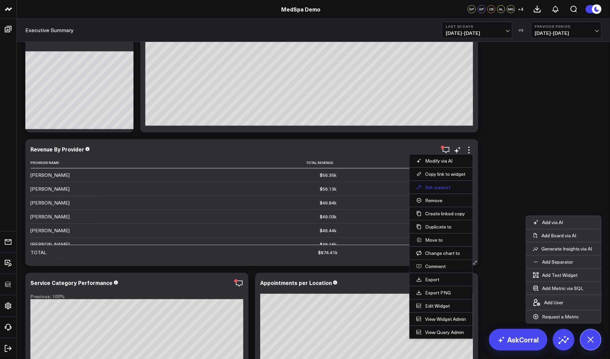
click at [437, 188] on button "Ask support" at bounding box center [441, 187] width 50 height 6
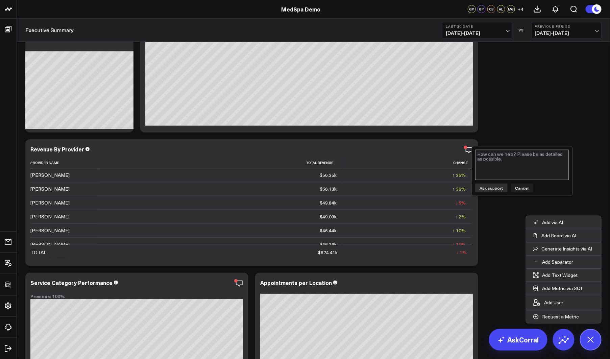
click at [488, 169] on textarea at bounding box center [522, 165] width 94 height 30
click at [458, 150] on icon at bounding box center [456, 150] width 5 height 5
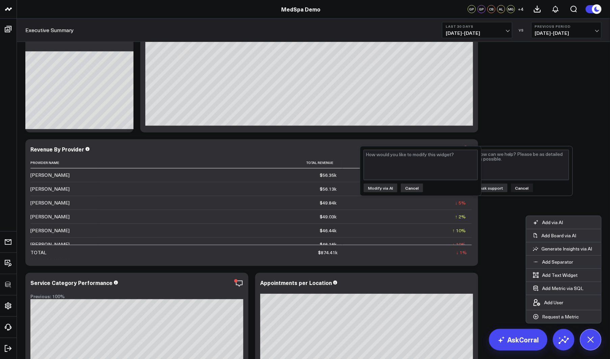
click at [415, 186] on button "Cancel" at bounding box center [412, 187] width 22 height 9
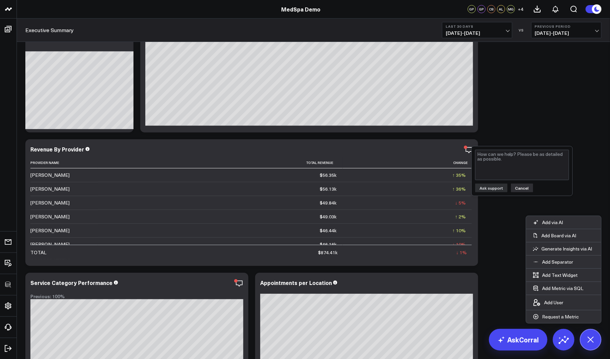
click at [488, 188] on button "Cancel" at bounding box center [522, 187] width 22 height 9
